Goal: Information Seeking & Learning: Learn about a topic

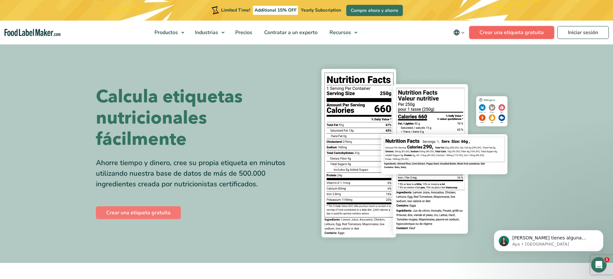
click at [504, 31] on link "Crear una etiqueta gratuita" at bounding box center [511, 32] width 85 height 13
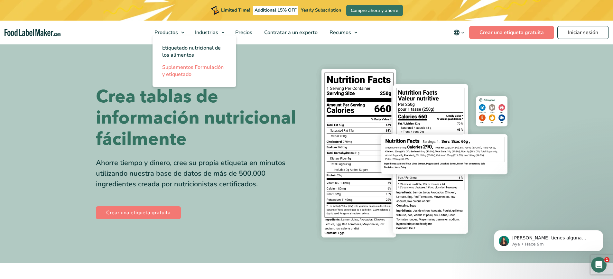
click at [182, 75] on span "Suplementos Formulación y etiquetado" at bounding box center [192, 71] width 61 height 14
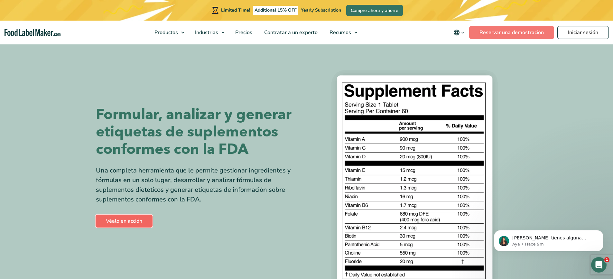
click at [118, 218] on link "Véalo en acción" at bounding box center [124, 221] width 57 height 13
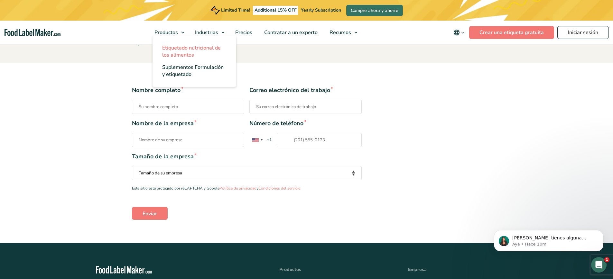
click at [177, 52] on span "Etiquetado nutricional de los alimentos" at bounding box center [191, 51] width 59 height 14
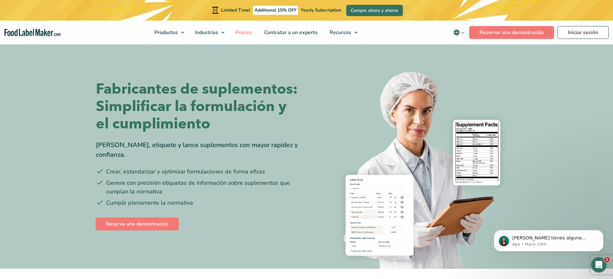
click at [243, 37] on link "Precios" at bounding box center [242, 33] width 27 height 24
